Goal: Transaction & Acquisition: Purchase product/service

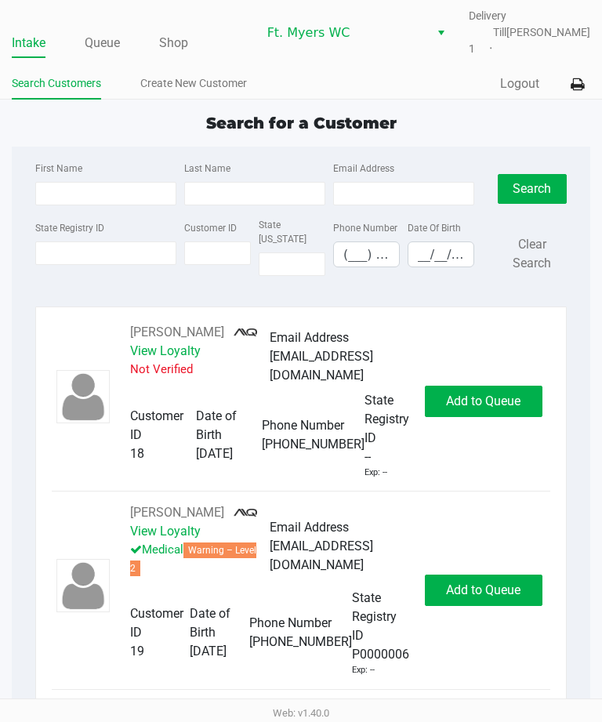
click at [116, 33] on link "Queue" at bounding box center [102, 43] width 35 height 22
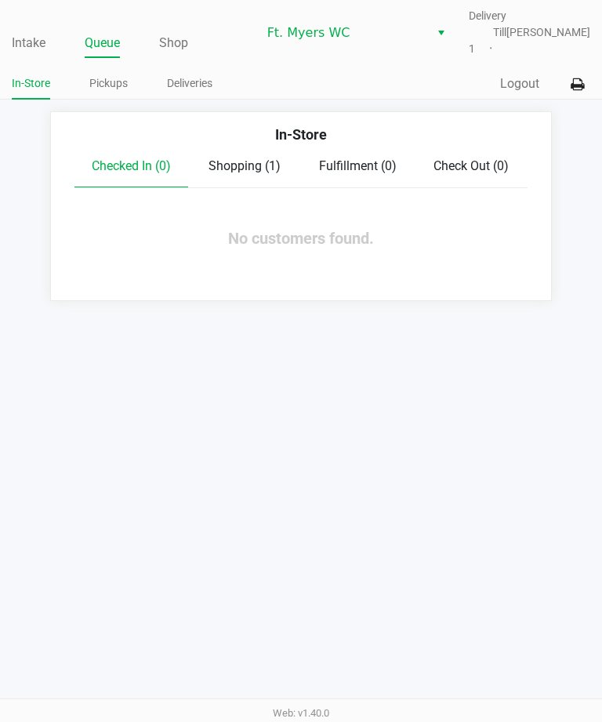
click at [185, 92] on link "Deliveries" at bounding box center [189, 84] width 45 height 20
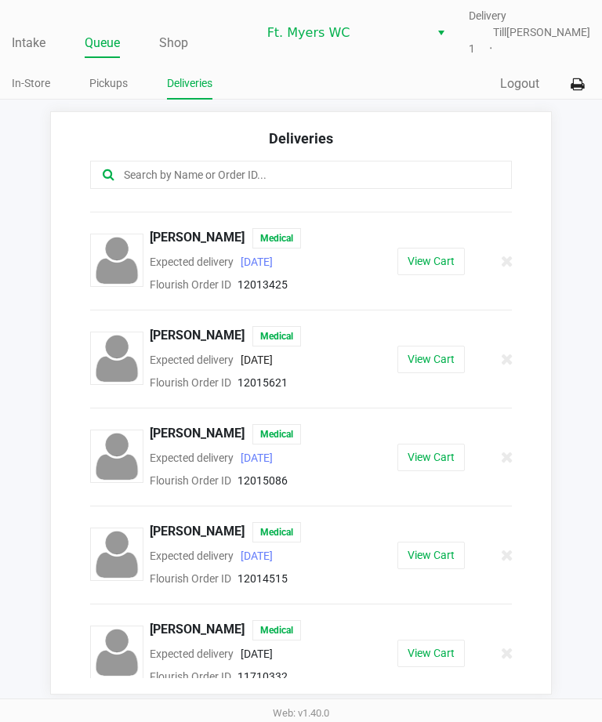
scroll to position [567, 0]
click at [451, 444] on button "View Cart" at bounding box center [430, 457] width 67 height 27
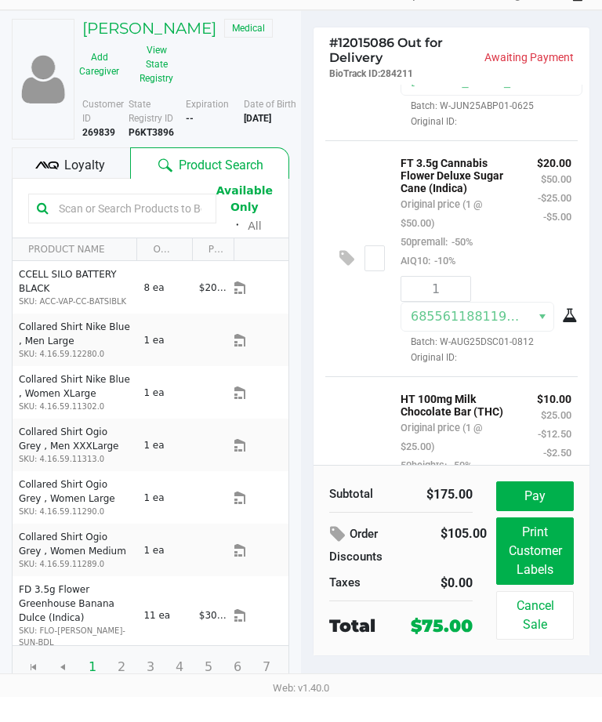
scroll to position [160, 0]
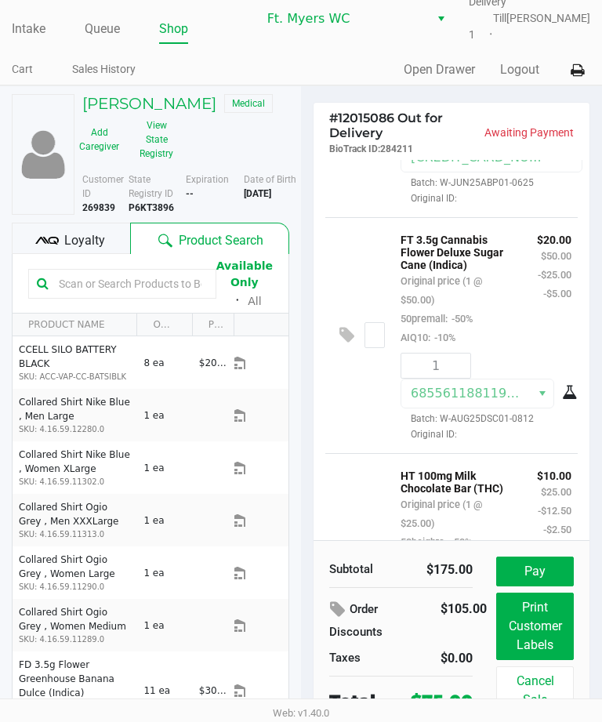
click at [536, 567] on button "Pay" at bounding box center [535, 571] width 78 height 30
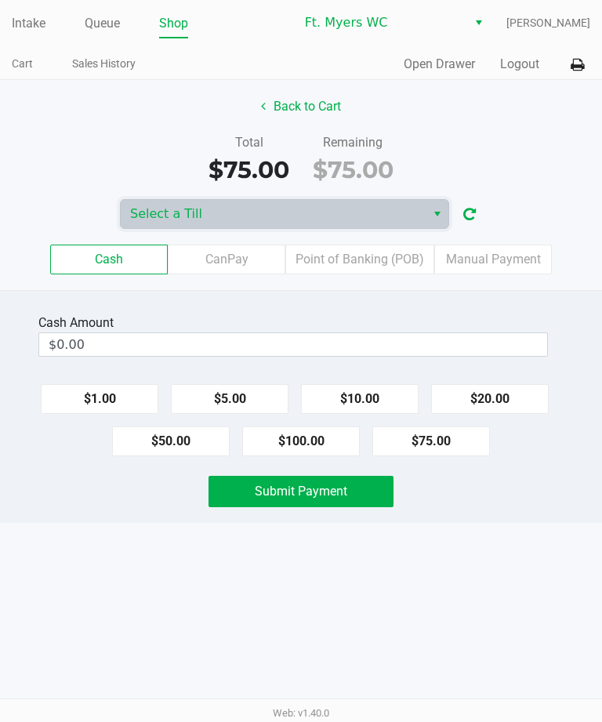
click at [373, 212] on span "Select a Till" at bounding box center [273, 214] width 286 height 19
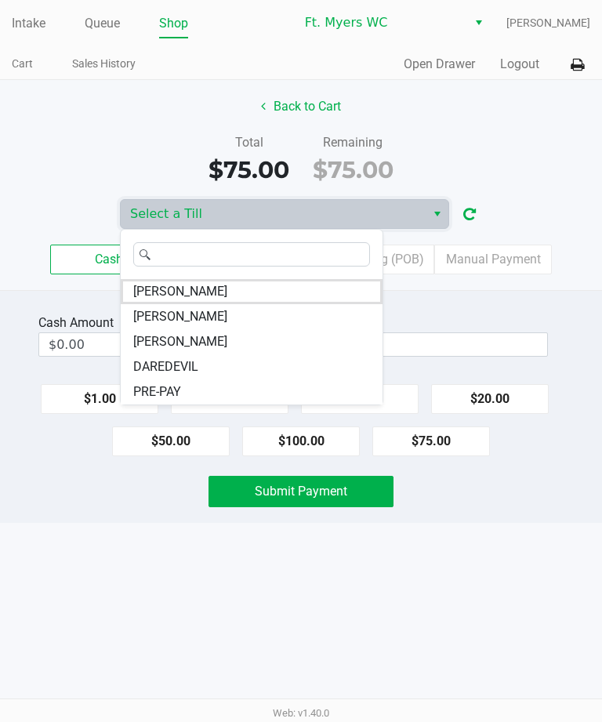
click at [339, 581] on div "Intake Queue Shop Ft. [PERSON_NAME] [PERSON_NAME] Cart Sales History Quick Sale…" at bounding box center [301, 361] width 602 height 722
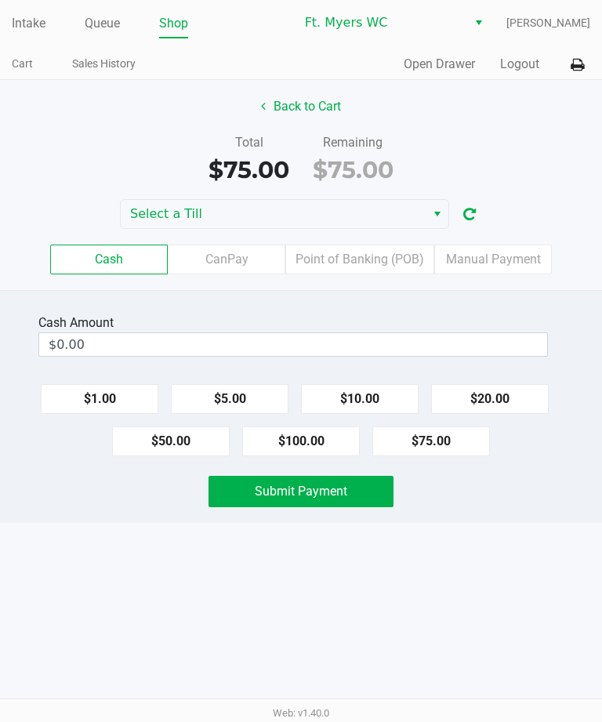
click at [472, 209] on icon "button" at bounding box center [469, 214] width 13 height 11
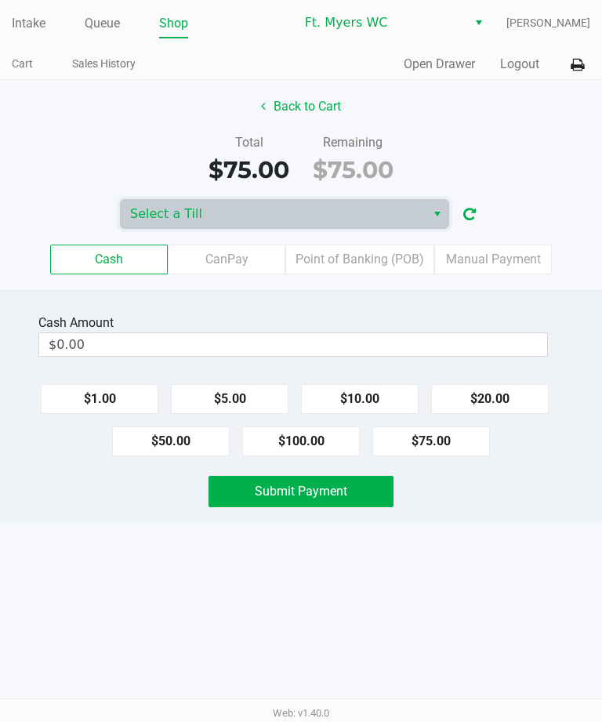
click at [403, 209] on span "Select a Till" at bounding box center [273, 214] width 286 height 19
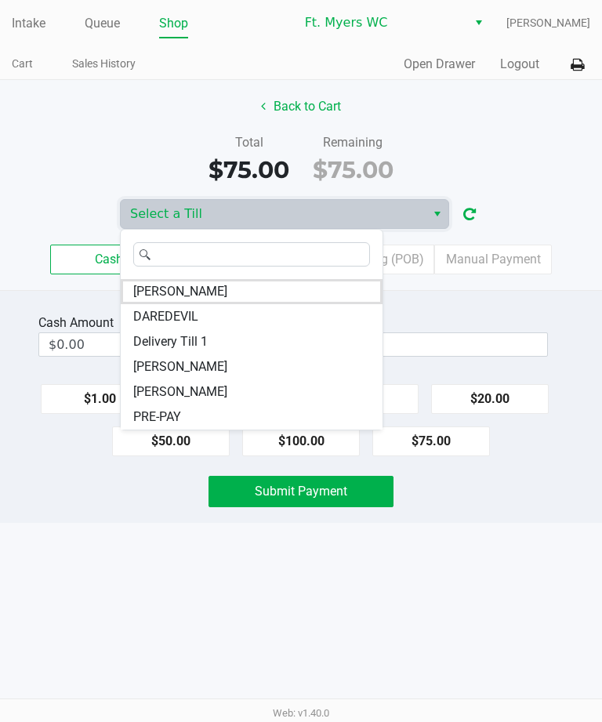
click at [235, 339] on li "Delivery Till 1" at bounding box center [252, 341] width 262 height 25
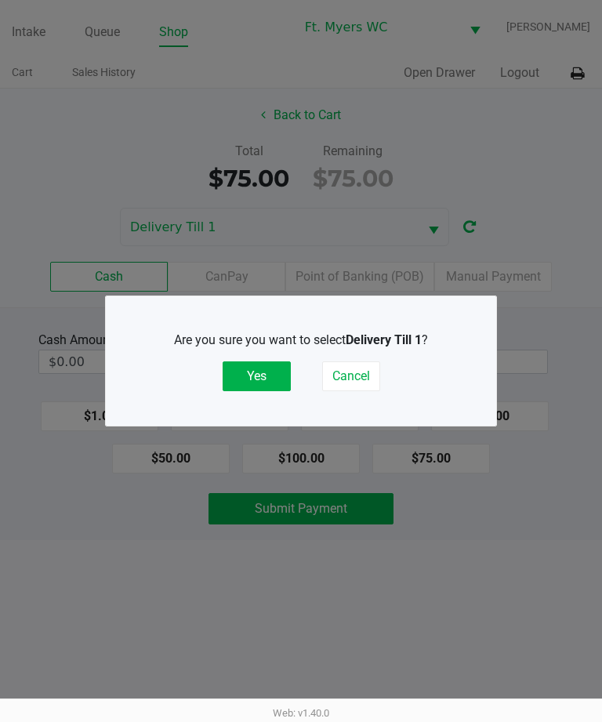
click at [276, 388] on button "Yes" at bounding box center [257, 376] width 68 height 30
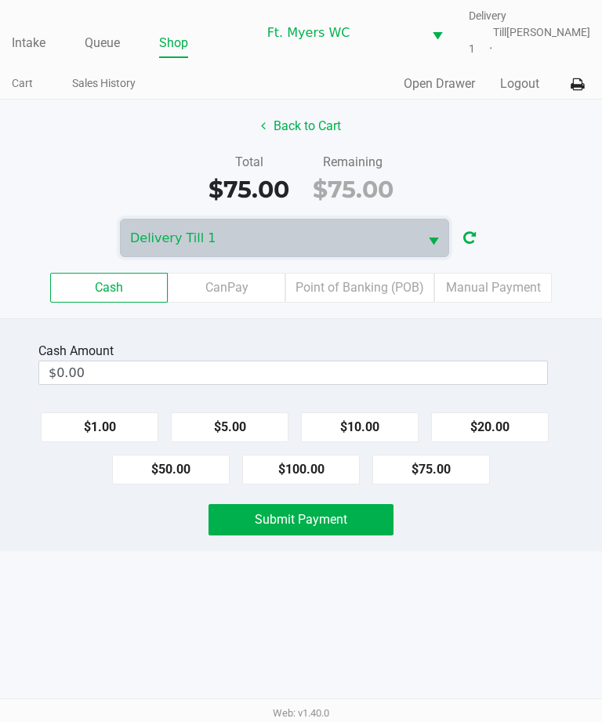
click at [459, 462] on button "$75.00" at bounding box center [431, 470] width 118 height 30
type input "$75.00"
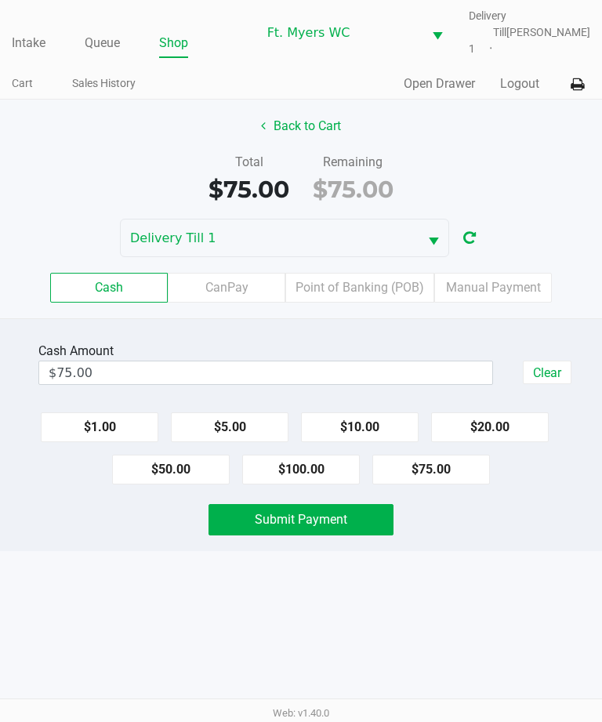
click at [335, 513] on span "Submit Payment" at bounding box center [301, 519] width 92 height 15
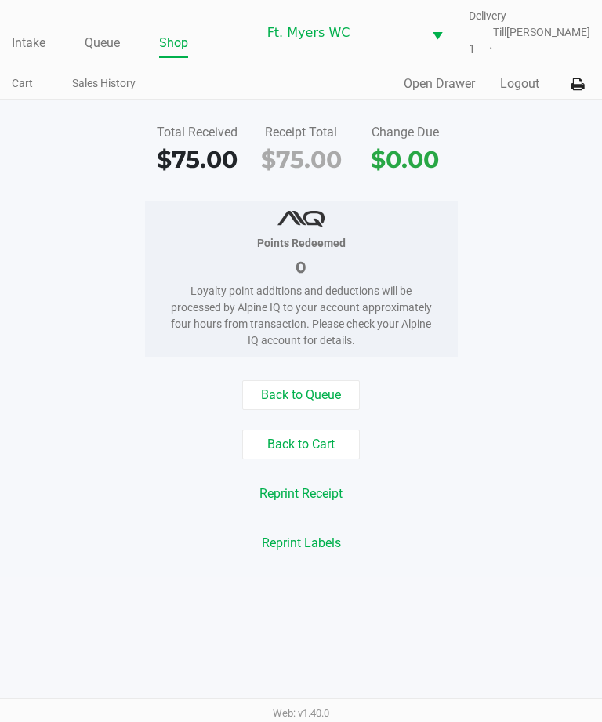
click at [341, 459] on button "Back to Cart" at bounding box center [301, 444] width 118 height 30
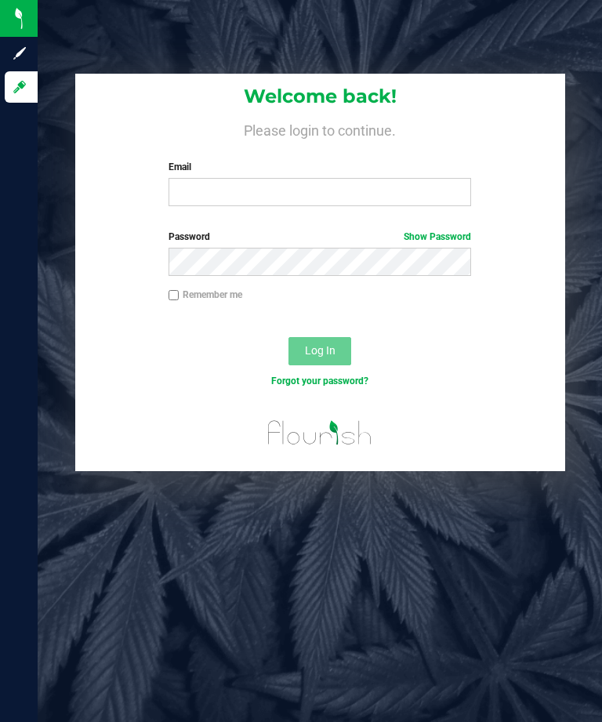
click at [421, 170] on label "Email" at bounding box center [319, 167] width 303 height 14
click at [421, 178] on input "Email" at bounding box center [319, 192] width 303 height 28
click at [411, 196] on input "Email" at bounding box center [319, 192] width 303 height 28
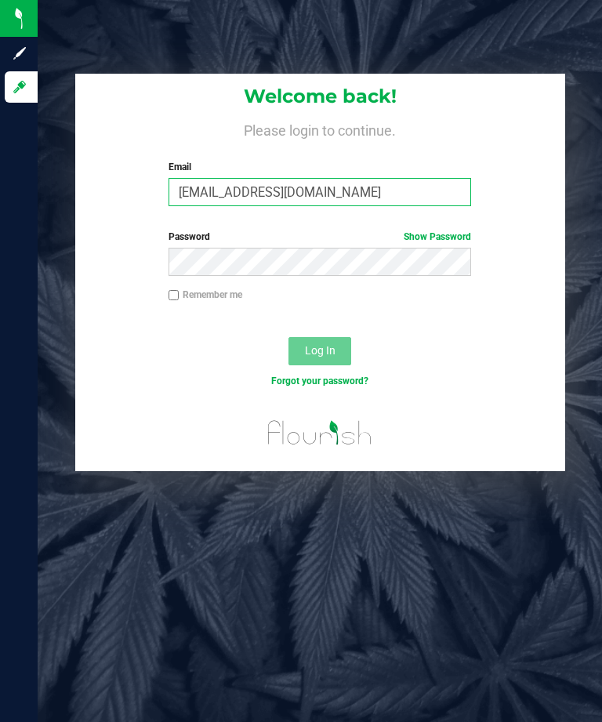
type input "randrews@liveparallel.com"
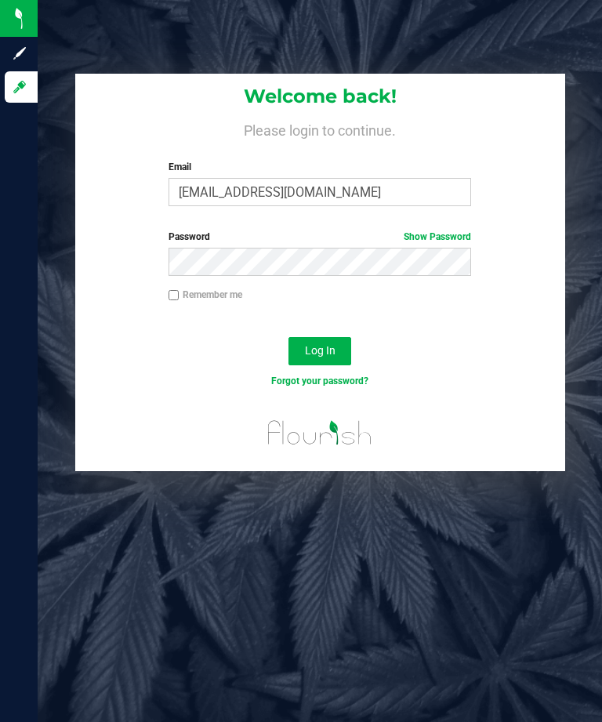
click at [344, 361] on button "Log In" at bounding box center [319, 351] width 63 height 28
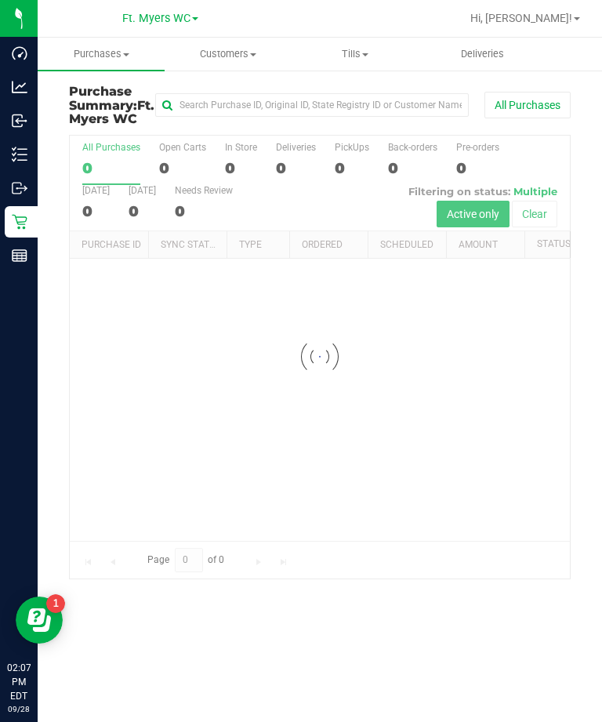
click at [363, 55] on span at bounding box center [365, 54] width 6 height 3
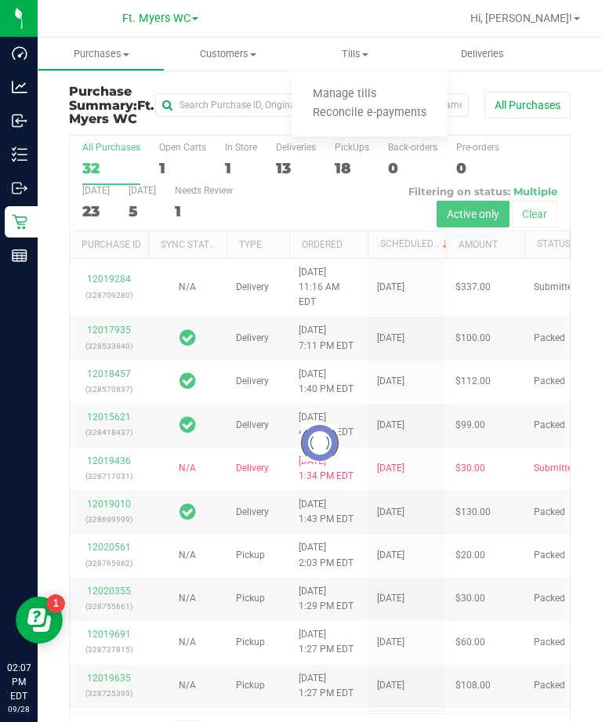
click at [368, 86] on li "Manage tills" at bounding box center [370, 94] width 156 height 19
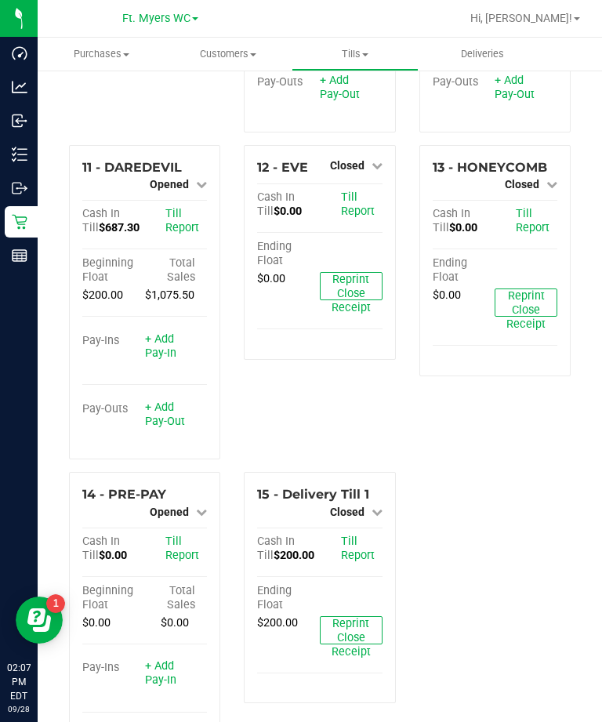
scroll to position [1033, 0]
click at [360, 506] on span "Closed" at bounding box center [347, 512] width 34 height 13
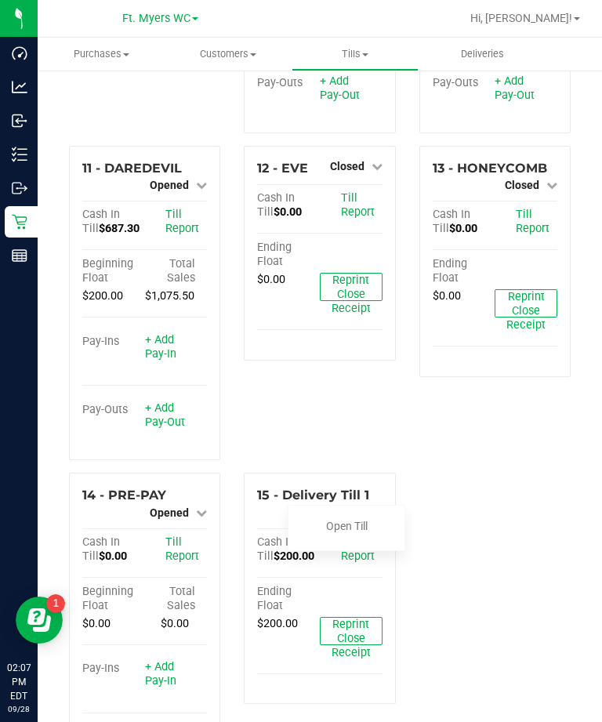
click at [367, 520] on link "Open Till" at bounding box center [347, 526] width 42 height 13
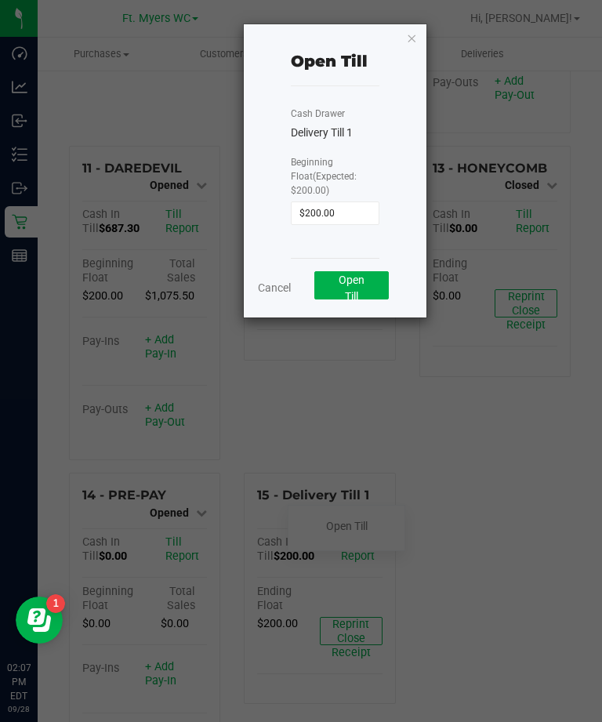
click at [379, 271] on button "Open Till" at bounding box center [351, 285] width 74 height 28
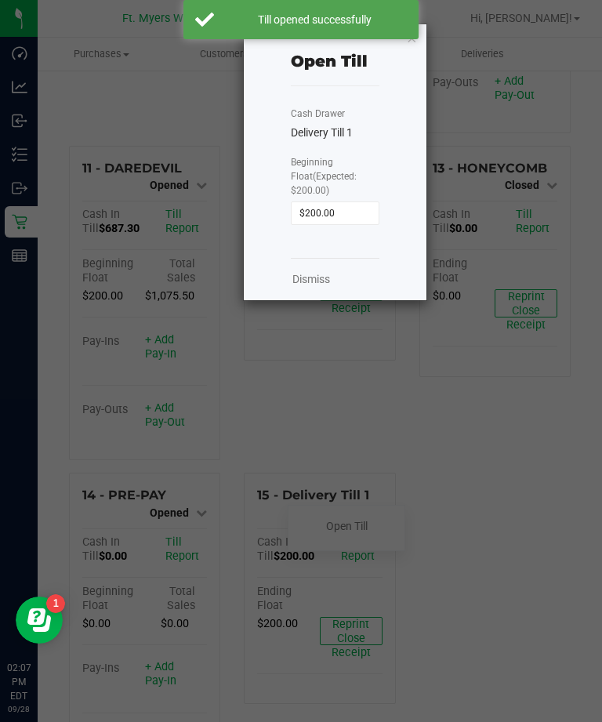
click at [389, 25] on div "Till opened successfully" at bounding box center [315, 20] width 184 height 16
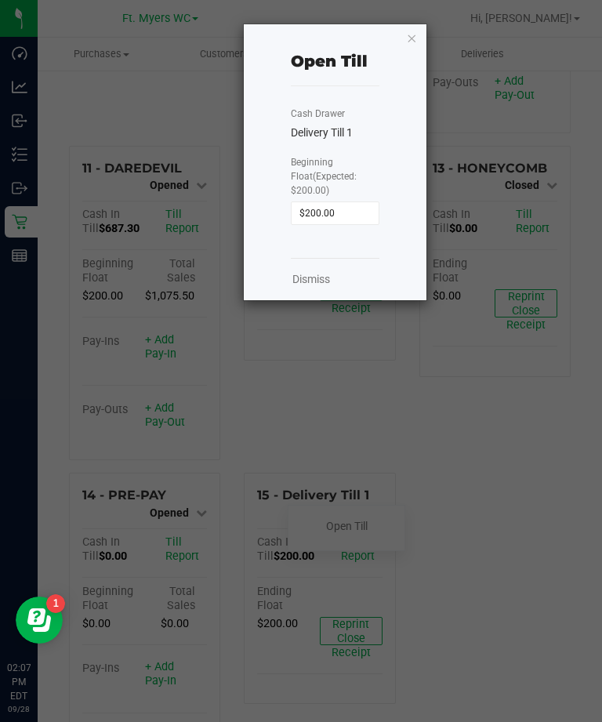
click at [415, 43] on icon "button" at bounding box center [411, 37] width 11 height 19
